Goal: Task Accomplishment & Management: Use online tool/utility

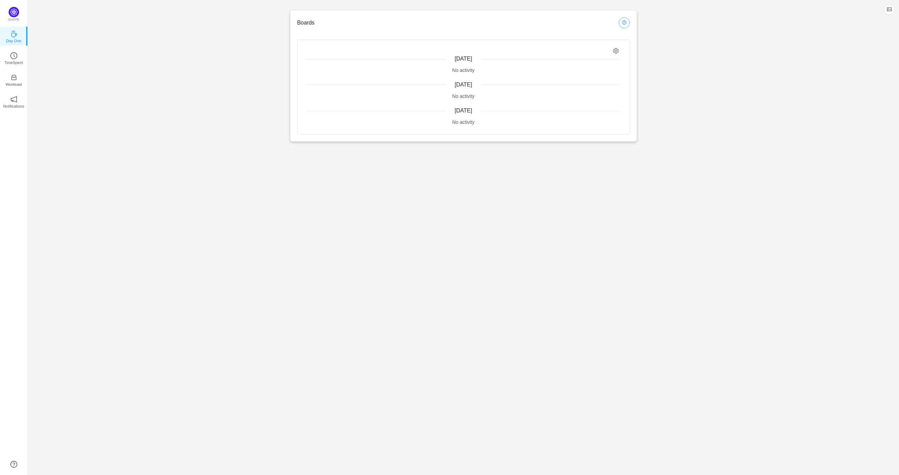
click at [628, 23] on button "button" at bounding box center [624, 22] width 11 height 11
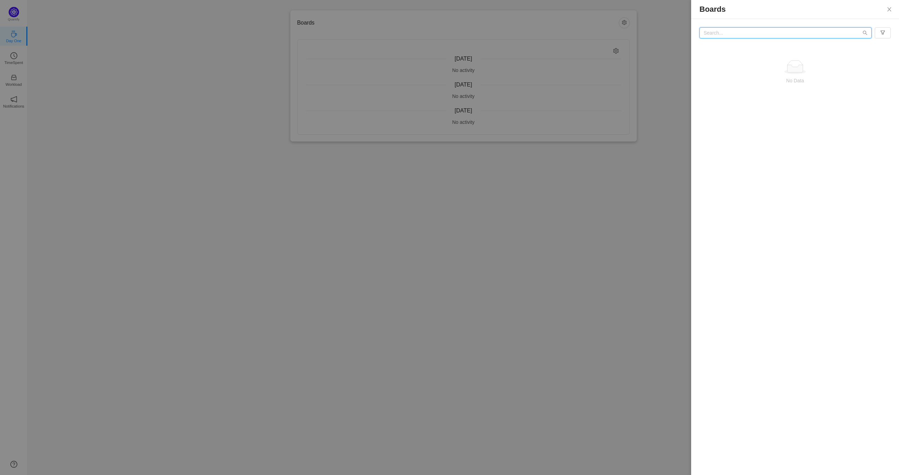
click at [714, 33] on input "text" at bounding box center [785, 32] width 172 height 11
type input "d2d"
click at [890, 6] on button "Close" at bounding box center [888, 9] width 19 height 19
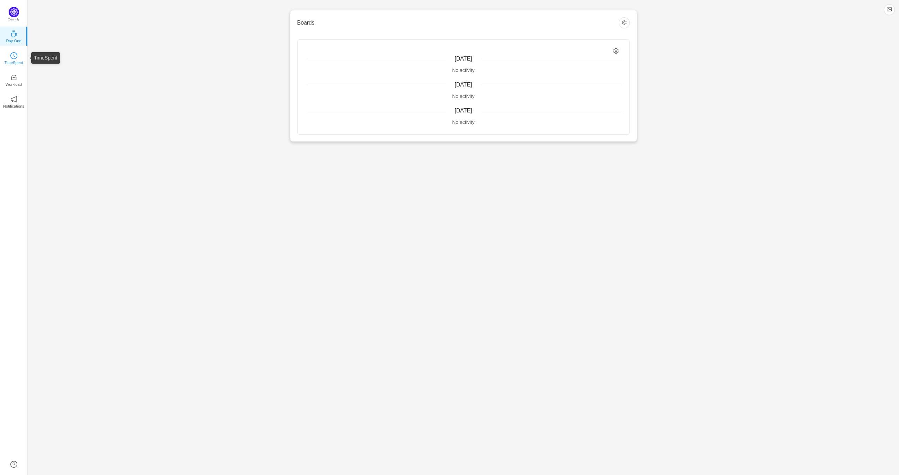
click at [15, 57] on icon "icon: clock-circle" at bounding box center [13, 55] width 7 height 7
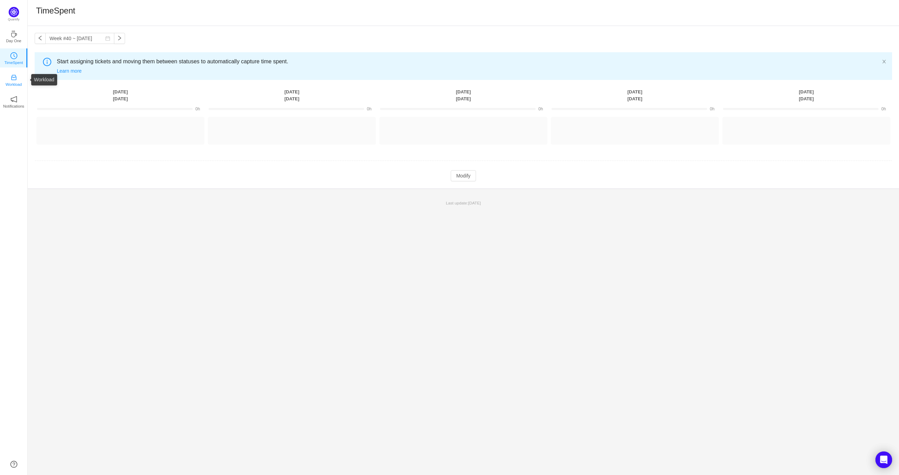
click at [10, 79] on link "Workload" at bounding box center [13, 79] width 7 height 7
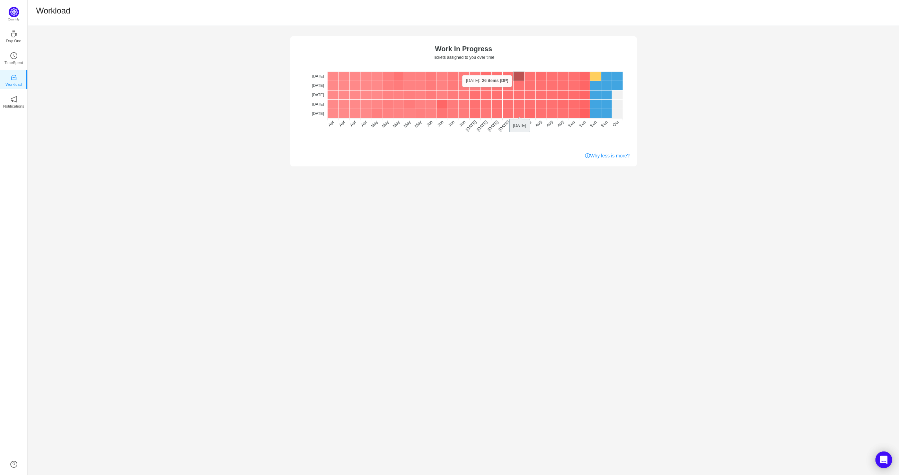
click at [515, 75] on rect at bounding box center [518, 76] width 11 height 9
click at [598, 75] on rect at bounding box center [595, 76] width 11 height 9
click at [593, 87] on rect at bounding box center [595, 85] width 11 height 9
click at [594, 87] on rect at bounding box center [595, 85] width 11 height 9
click at [595, 87] on rect at bounding box center [595, 85] width 11 height 9
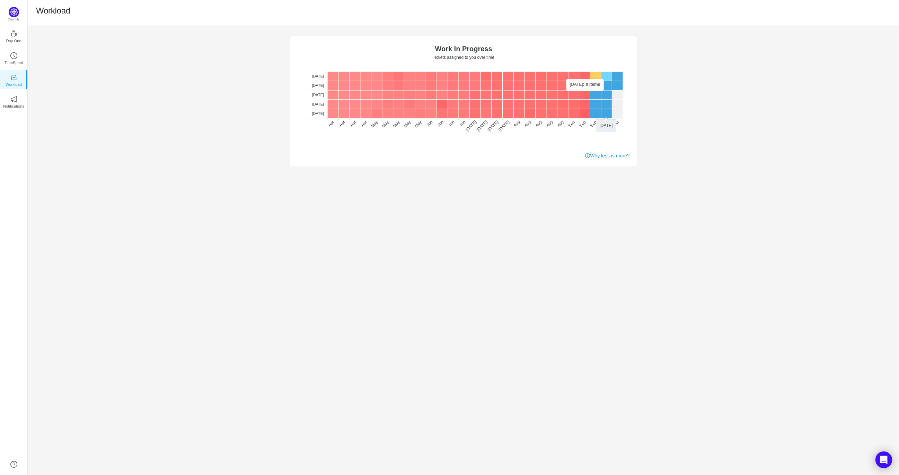
click at [612, 75] on rect at bounding box center [617, 76] width 11 height 9
click at [553, 152] on div "No data No WIP Optimal (1-4) High (5-10) Overburdened (10+) Work In Progress Ti…" at bounding box center [463, 101] width 346 height 130
click at [618, 86] on rect at bounding box center [617, 85] width 11 height 9
click at [596, 87] on rect at bounding box center [595, 85] width 11 height 9
click at [597, 103] on rect at bounding box center [595, 104] width 11 height 9
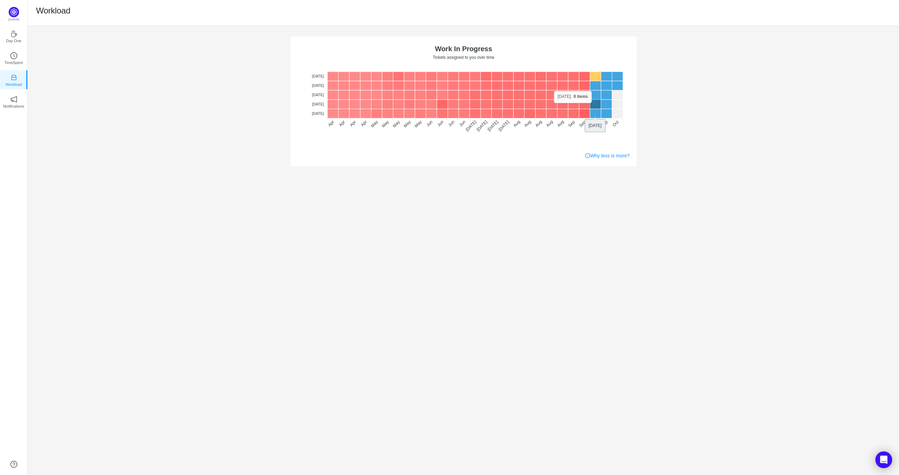
click at [598, 103] on rect at bounding box center [595, 104] width 11 height 9
click at [571, 205] on div "No data No WIP Optimal (1-4) High (5-10) Overburdened (10+) Work In Progress Ti…" at bounding box center [463, 251] width 871 height 450
click at [594, 86] on rect at bounding box center [595, 85] width 11 height 9
click at [595, 96] on rect at bounding box center [595, 94] width 11 height 9
click at [527, 205] on div "No data No WIP Optimal (1-4) High (5-10) Overburdened (10+) Work In Progress Ti…" at bounding box center [463, 251] width 871 height 450
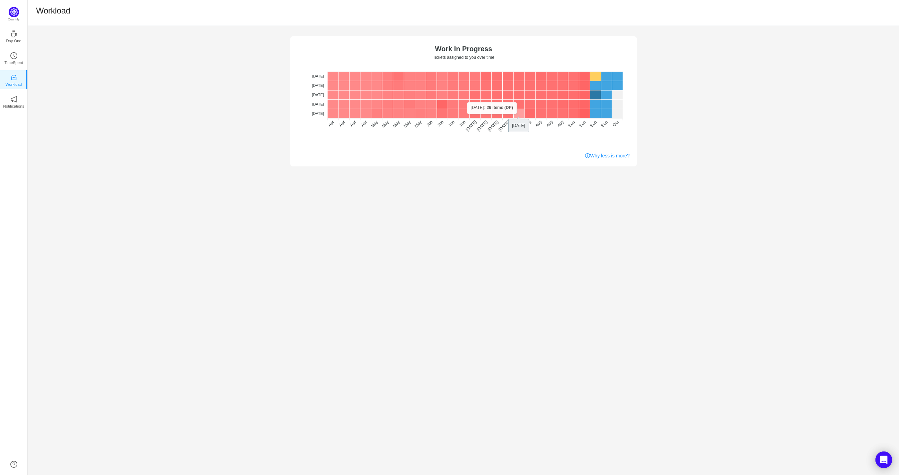
click at [517, 115] on rect at bounding box center [518, 113] width 11 height 9
